Goal: Information Seeking & Learning: Check status

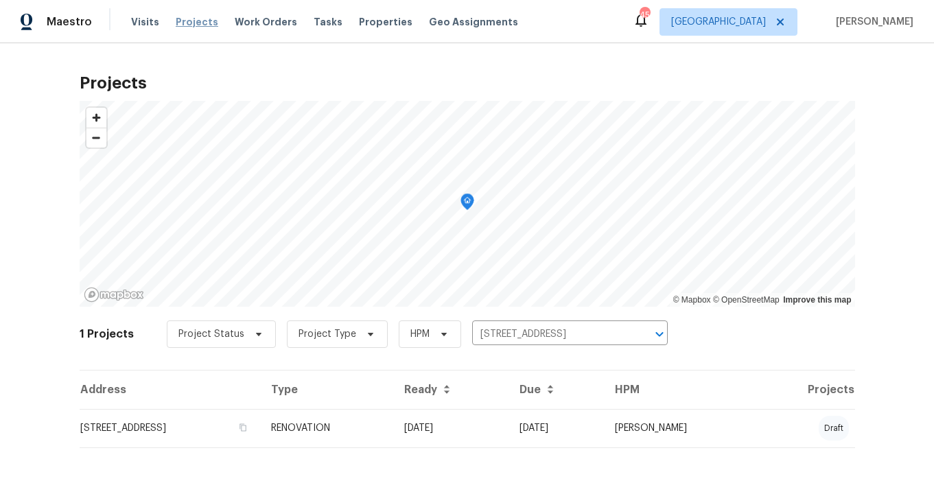
click at [202, 23] on span "Projects" at bounding box center [197, 22] width 43 height 14
click at [639, 332] on icon "Clear" at bounding box center [641, 334] width 8 height 8
click at [543, 335] on input "text" at bounding box center [550, 334] width 157 height 21
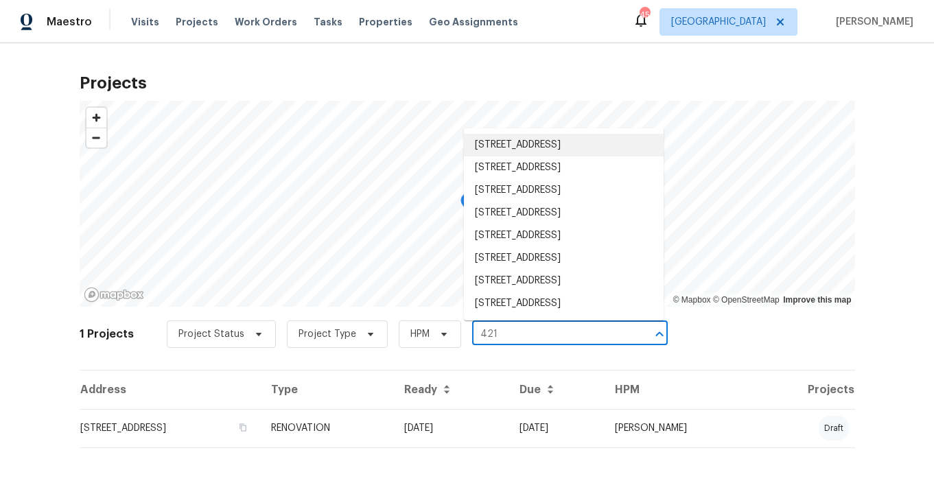
type input "421"
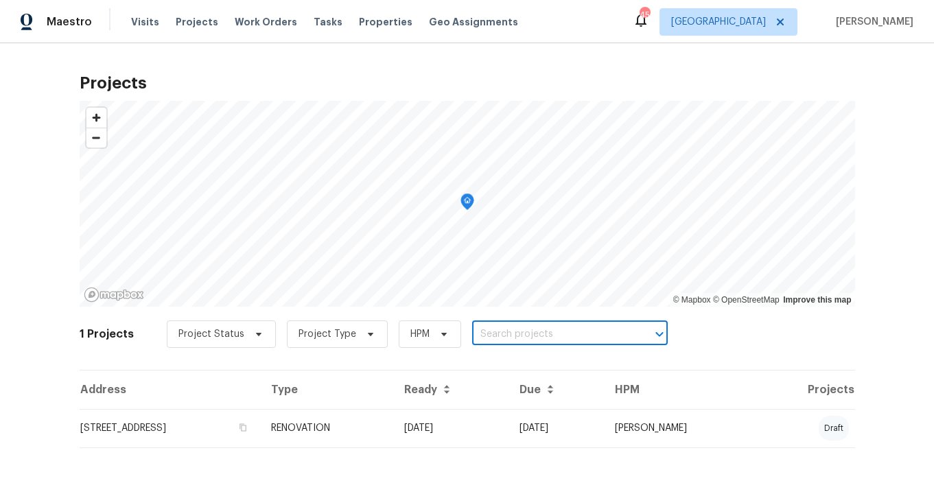
click at [532, 329] on input "text" at bounding box center [550, 334] width 157 height 21
type input "421 blue"
click at [554, 366] on li "[STREET_ADDRESS][PERSON_NAME]" at bounding box center [564, 364] width 200 height 23
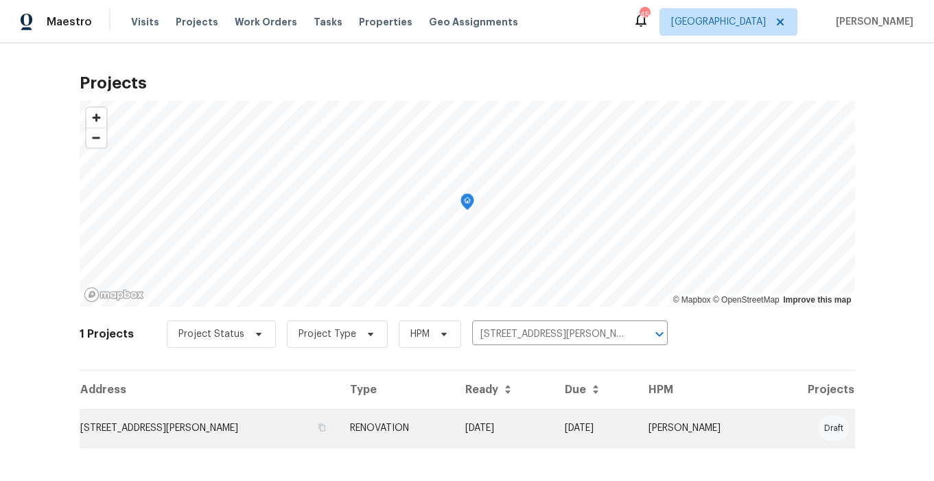
click at [185, 426] on td "[STREET_ADDRESS][PERSON_NAME]" at bounding box center [209, 428] width 259 height 38
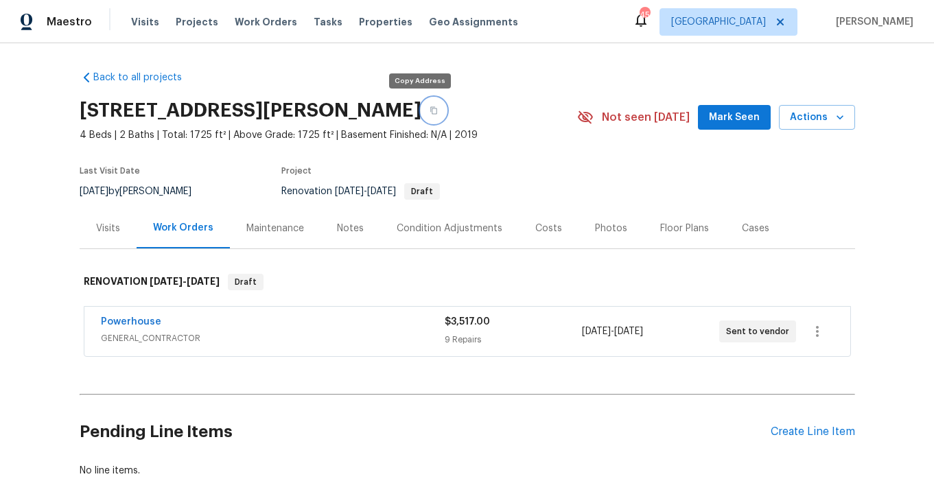
click at [429, 108] on icon "button" at bounding box center [433, 110] width 8 height 8
click at [117, 233] on div "Visits" at bounding box center [108, 229] width 24 height 14
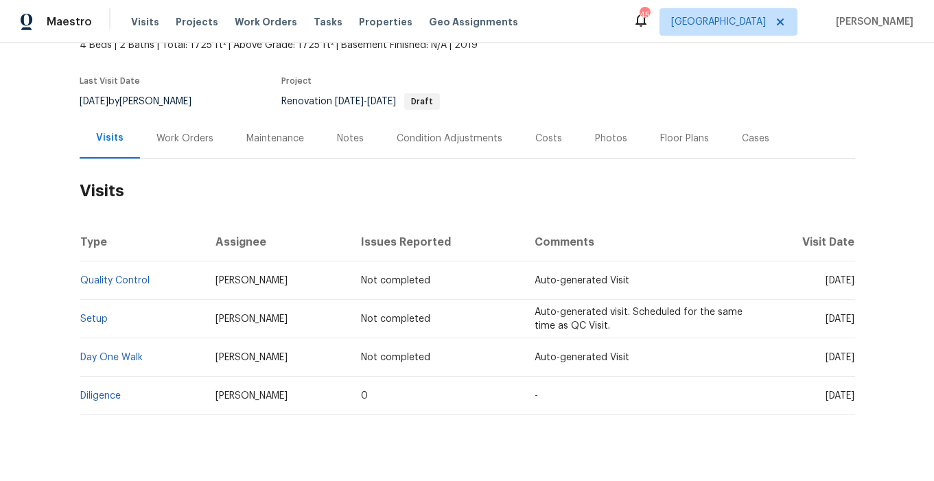
scroll to position [102, 0]
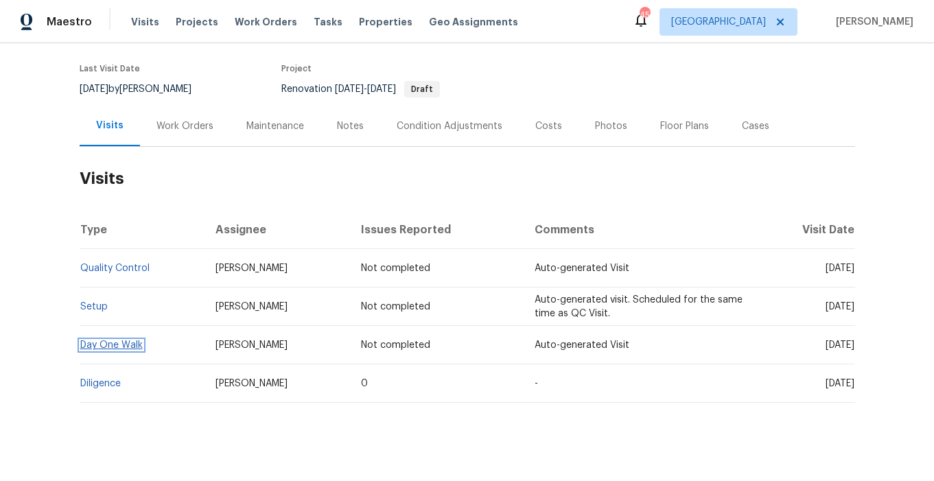
click at [128, 345] on link "Day One Walk" at bounding box center [111, 345] width 62 height 10
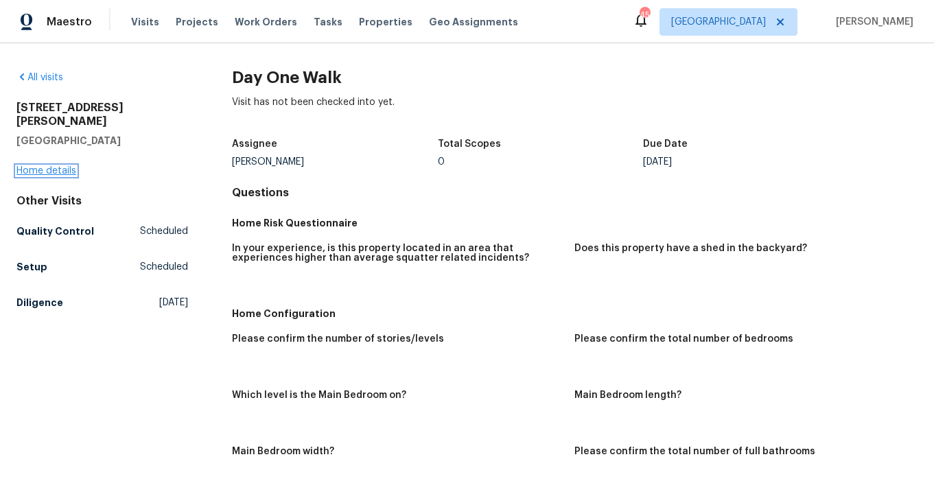
click at [54, 166] on link "Home details" at bounding box center [46, 171] width 60 height 10
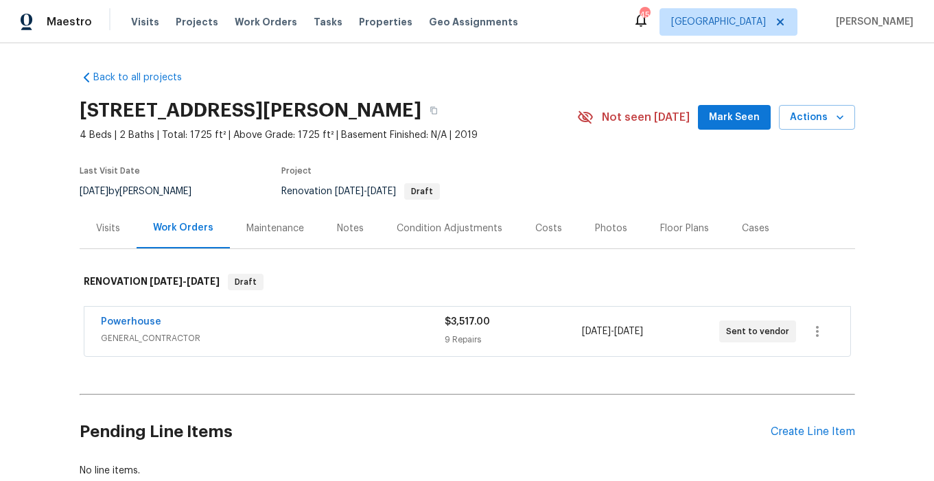
click at [110, 230] on div "Visits" at bounding box center [108, 229] width 24 height 14
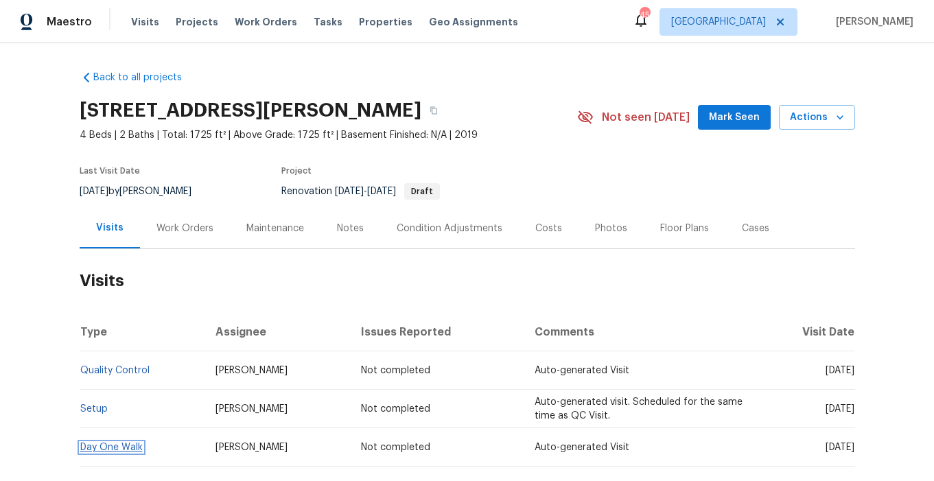
click at [119, 445] on link "Day One Walk" at bounding box center [111, 447] width 62 height 10
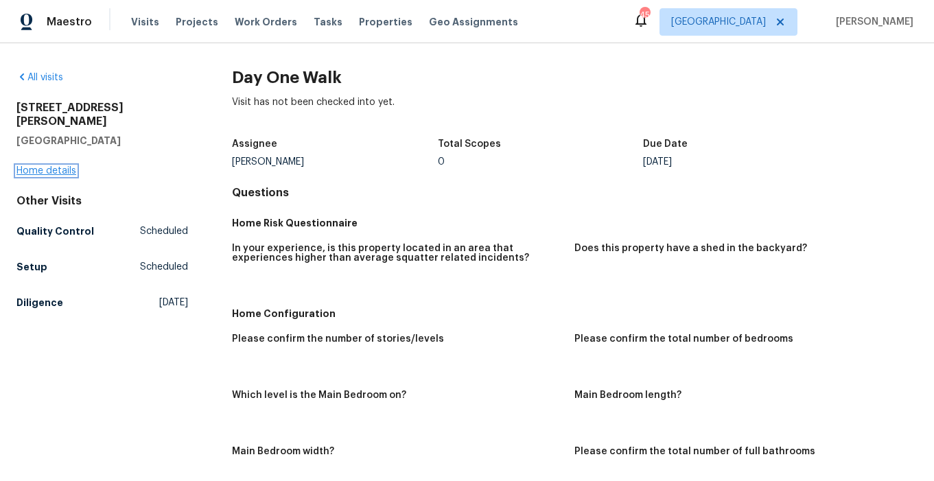
click at [64, 166] on link "Home details" at bounding box center [46, 171] width 60 height 10
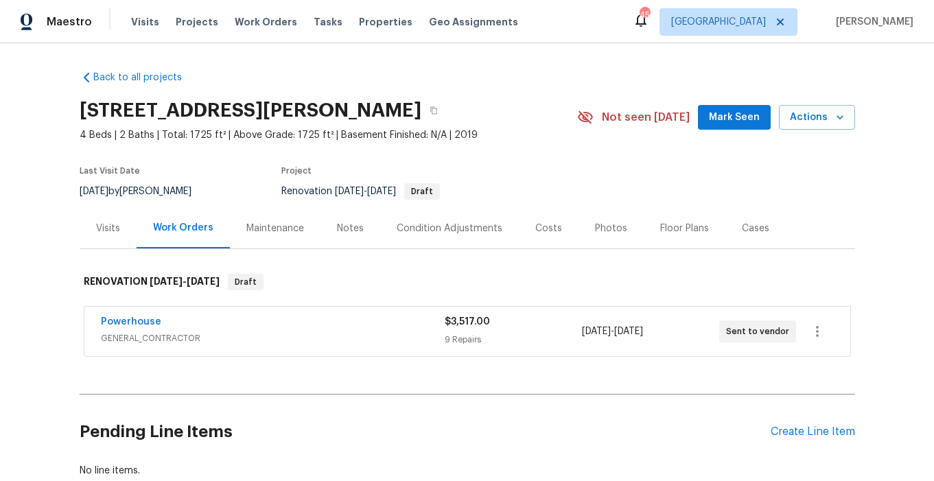
click at [344, 229] on div "Notes" at bounding box center [350, 229] width 27 height 14
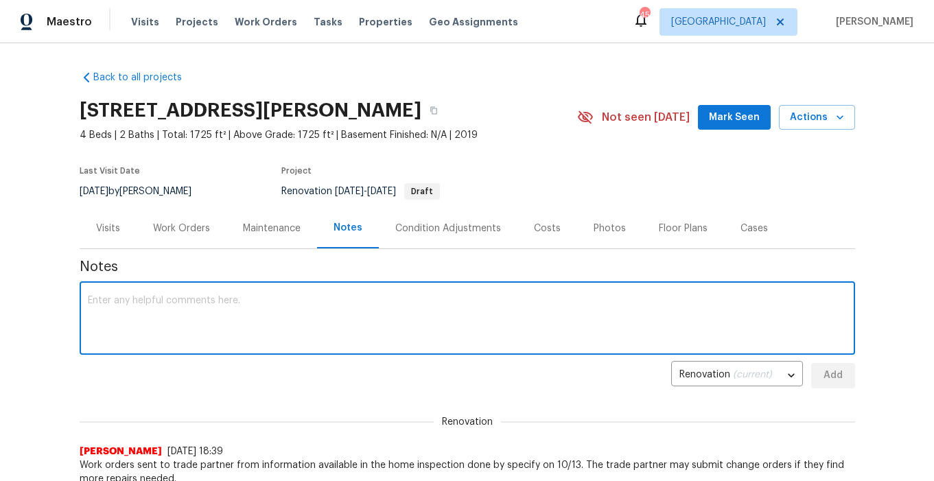
click at [170, 307] on textarea at bounding box center [467, 320] width 759 height 48
type textarea "Interior paint ordered"
click at [833, 376] on span "Add" at bounding box center [833, 375] width 22 height 17
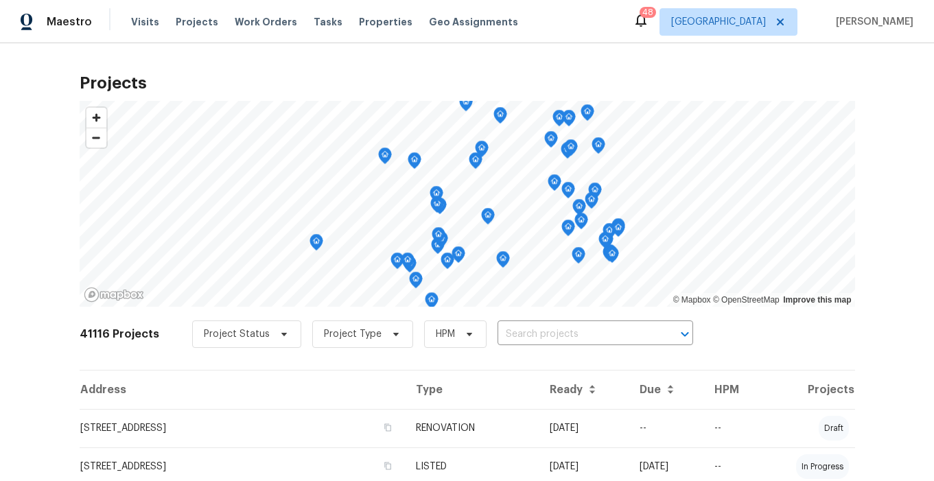
click at [372, 23] on span "Properties" at bounding box center [386, 22] width 54 height 14
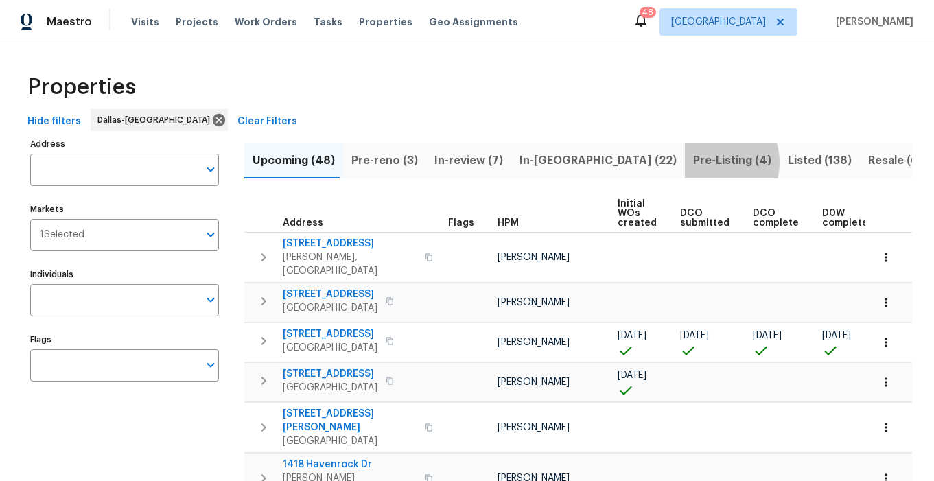
click at [693, 162] on span "Pre-Listing (4)" at bounding box center [732, 160] width 78 height 19
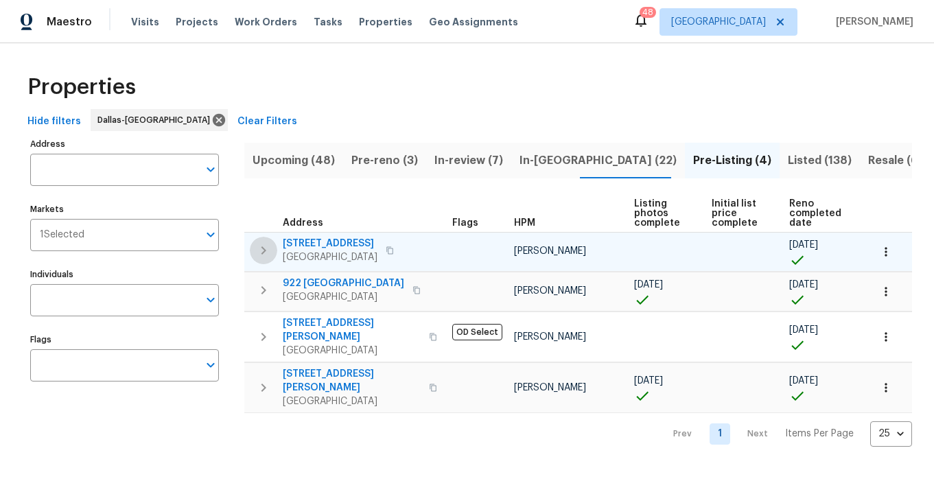
click at [265, 249] on icon "button" at bounding box center [263, 250] width 16 height 16
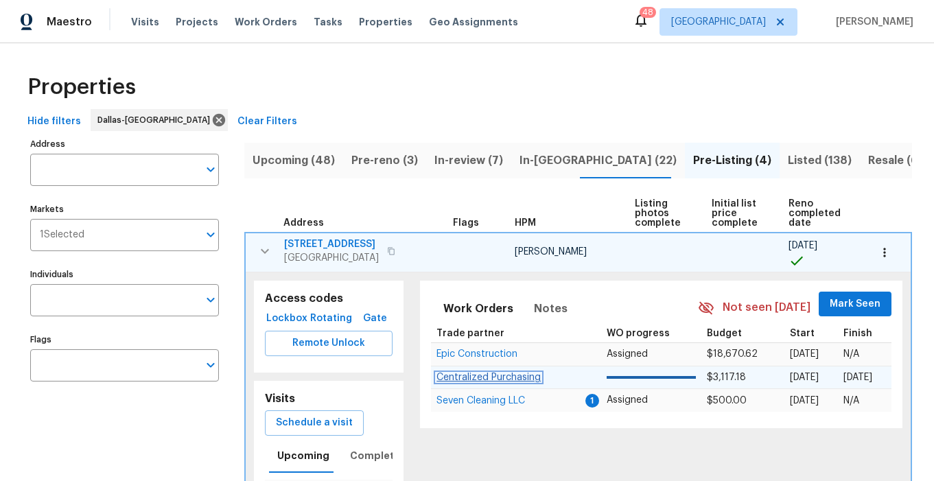
click at [480, 376] on span "Centralized Purchasing" at bounding box center [488, 377] width 104 height 10
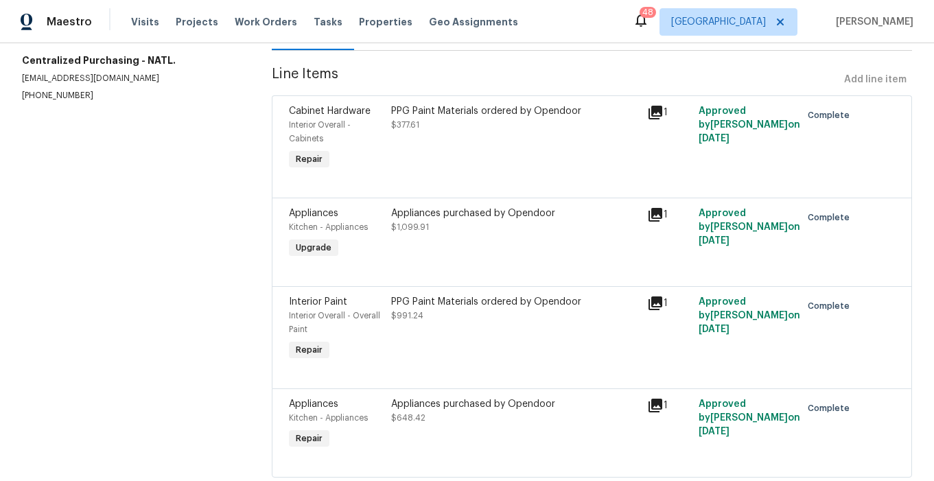
scroll to position [182, 0]
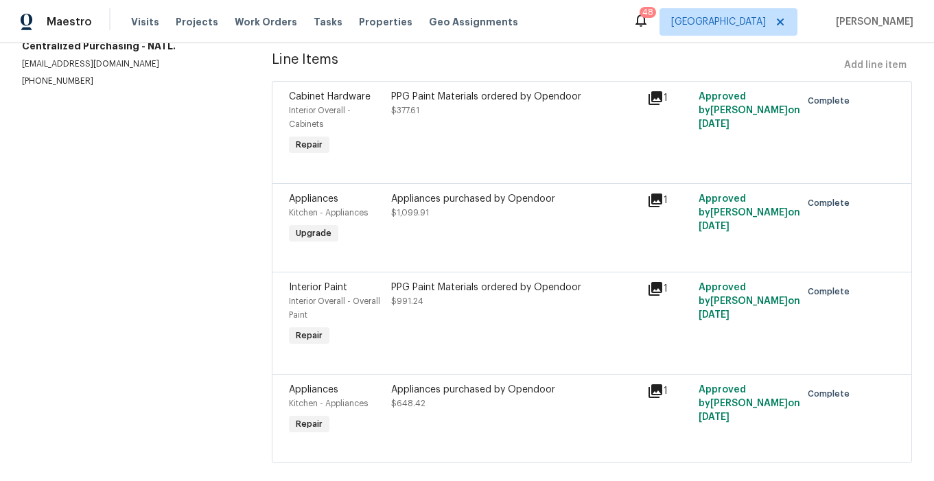
click at [654, 287] on icon at bounding box center [655, 289] width 14 height 14
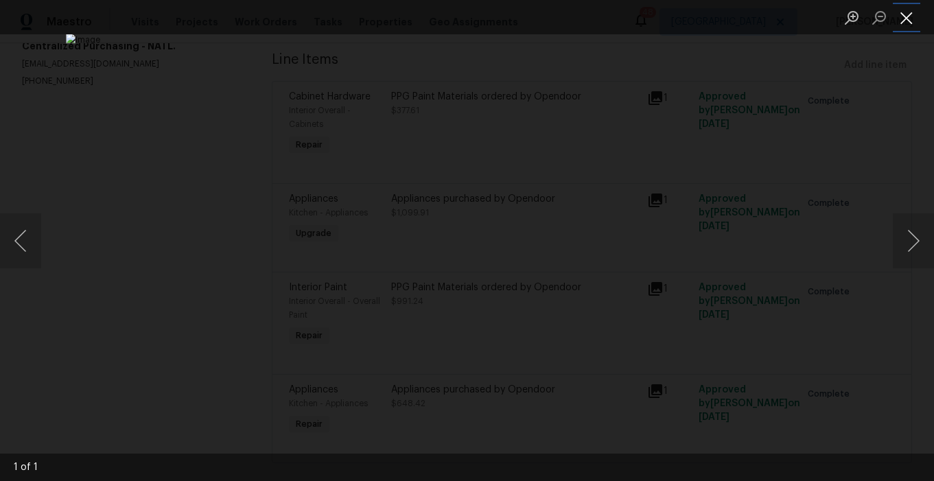
click at [905, 18] on button "Close lightbox" at bounding box center [905, 17] width 27 height 24
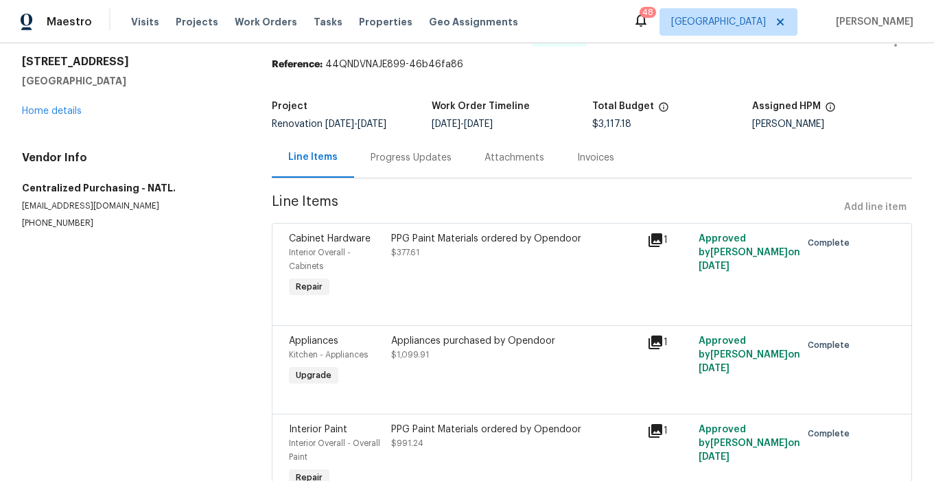
scroll to position [0, 0]
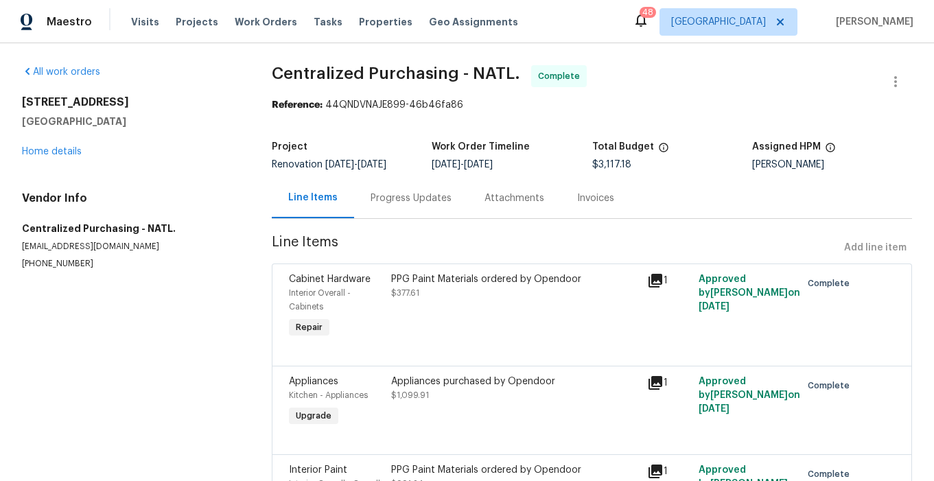
drag, startPoint x: 24, startPoint y: 101, endPoint x: 128, endPoint y: 106, distance: 104.4
click at [128, 106] on h2 "7108 Brekenridge Dr" at bounding box center [130, 102] width 217 height 14
copy h2 "7108 Brekenridge Dr"
